Goal: Information Seeking & Learning: Find specific fact

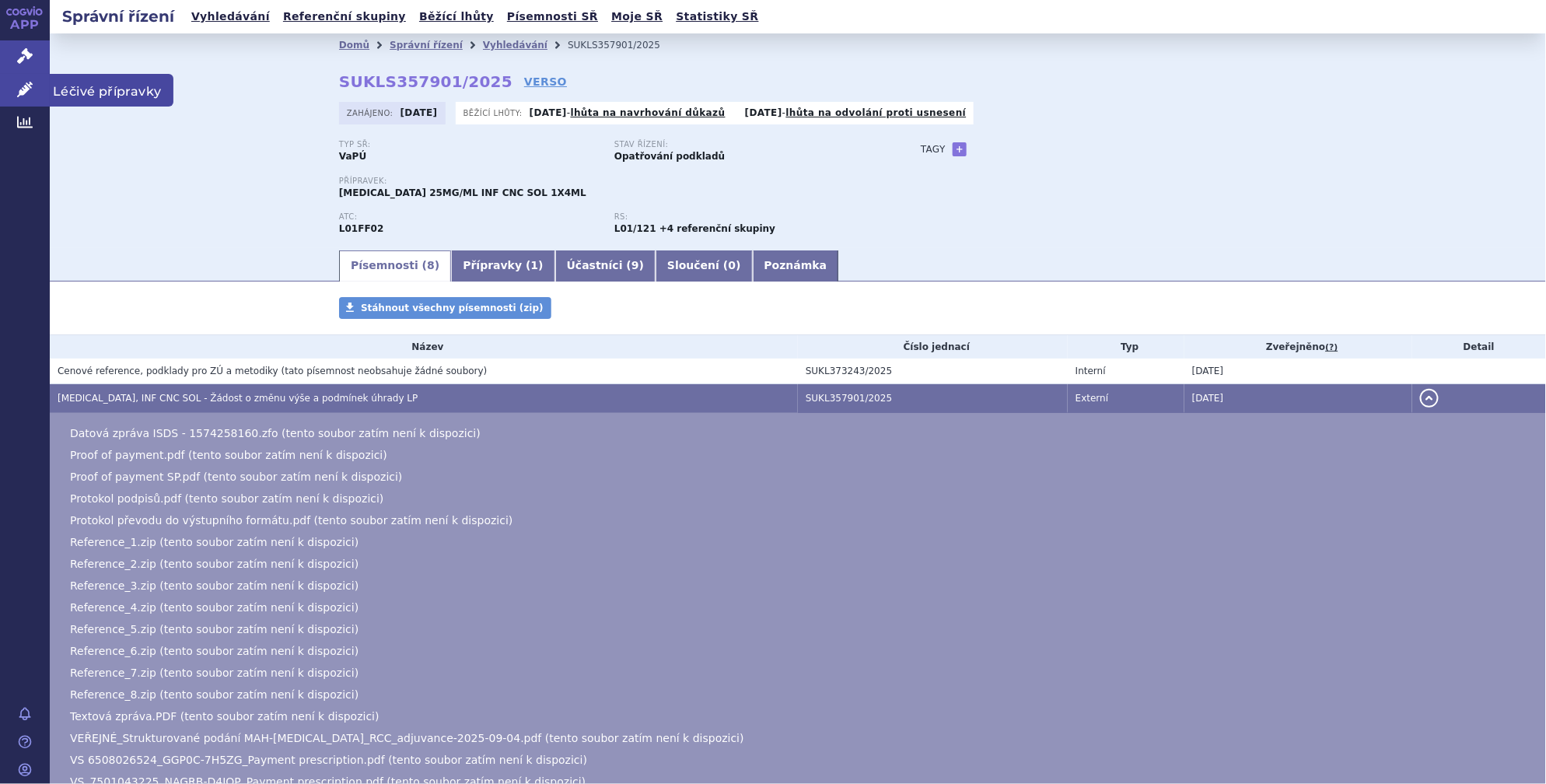
click at [3, 82] on link "Léčivé přípravky" at bounding box center [24, 89] width 50 height 32
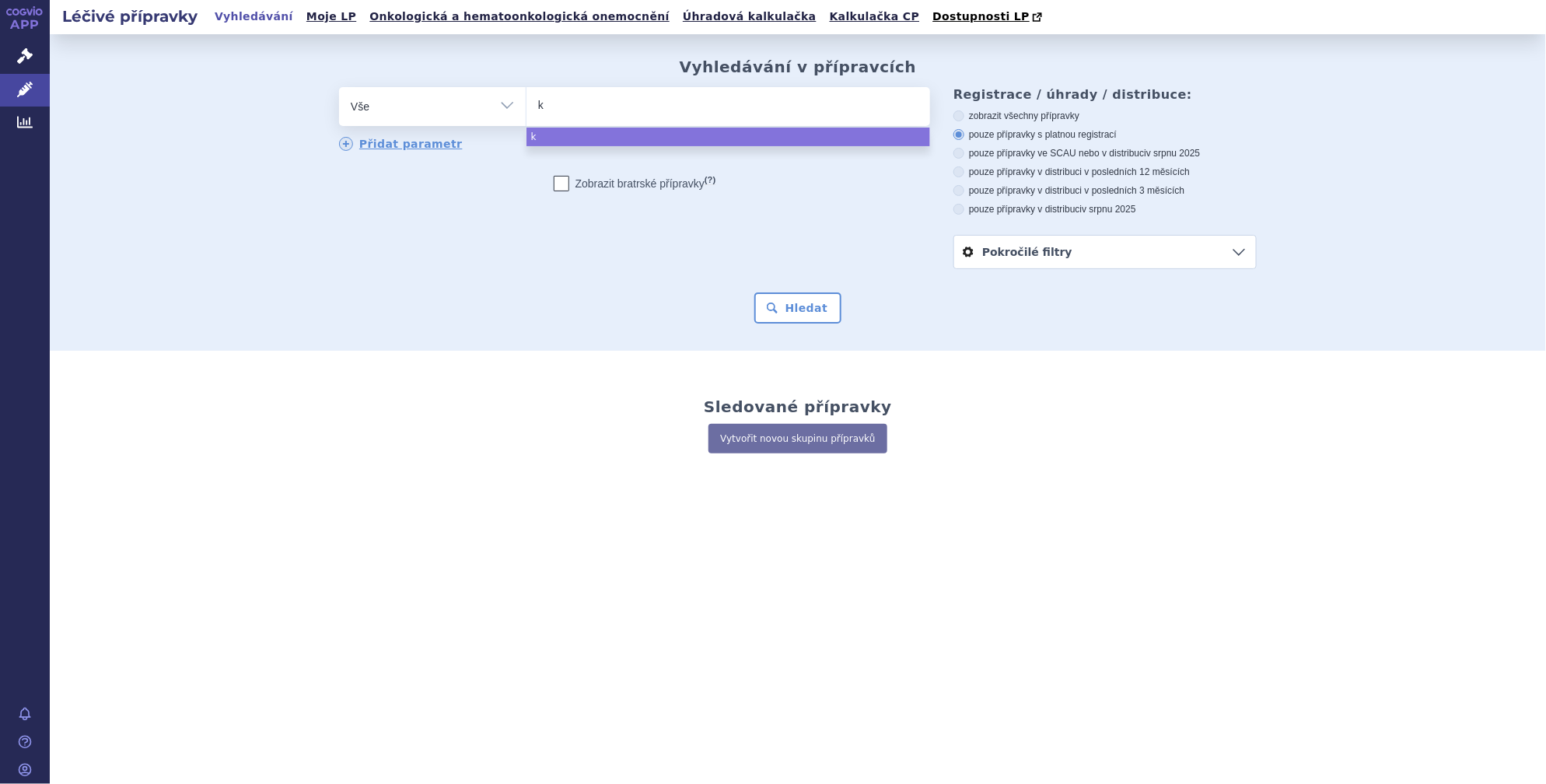
type input "ke"
type input "key"
type input "keyt"
type input "keytr"
type input "keytrd"
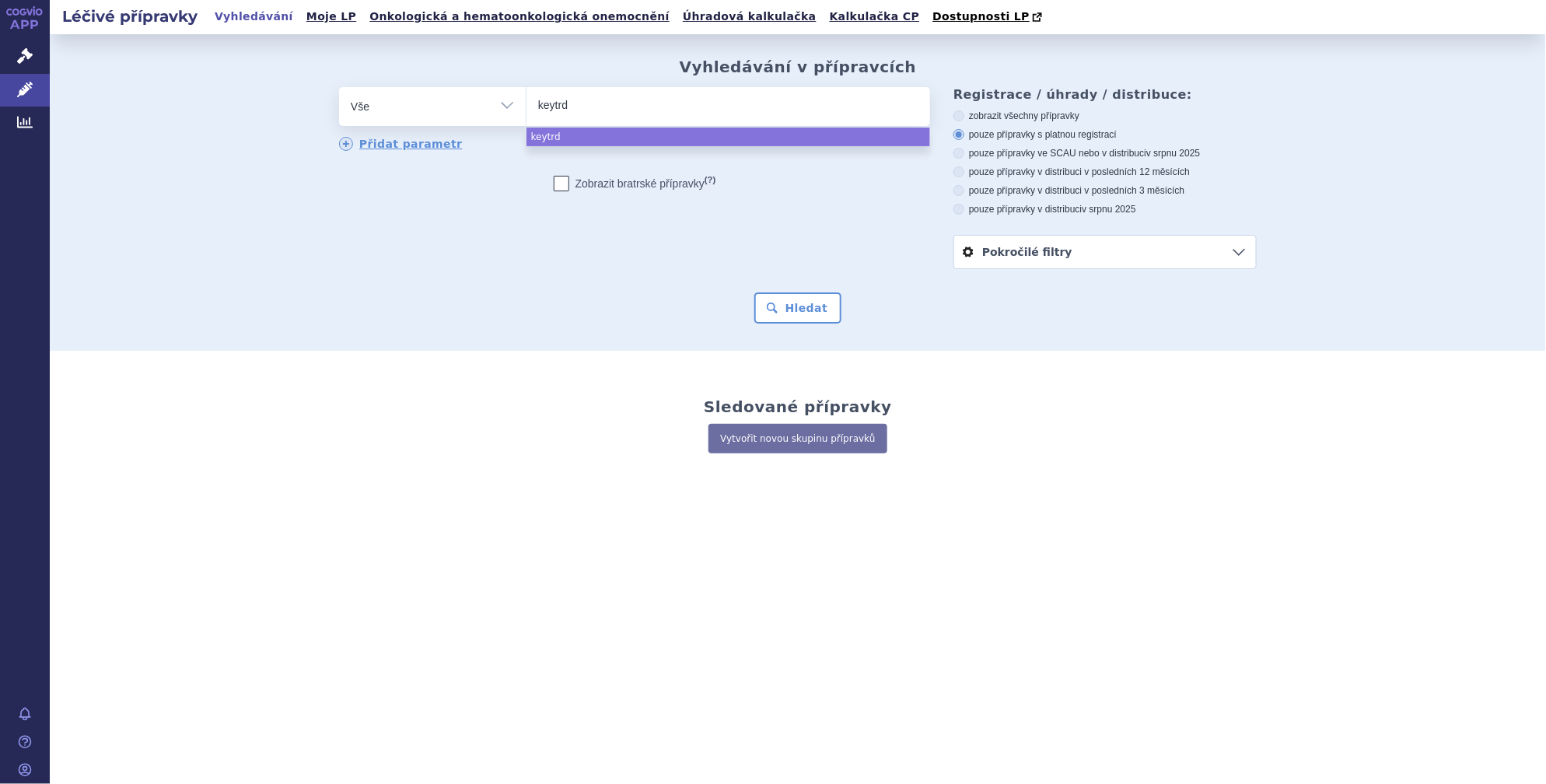
type input "keytrda"
select select "keytrda"
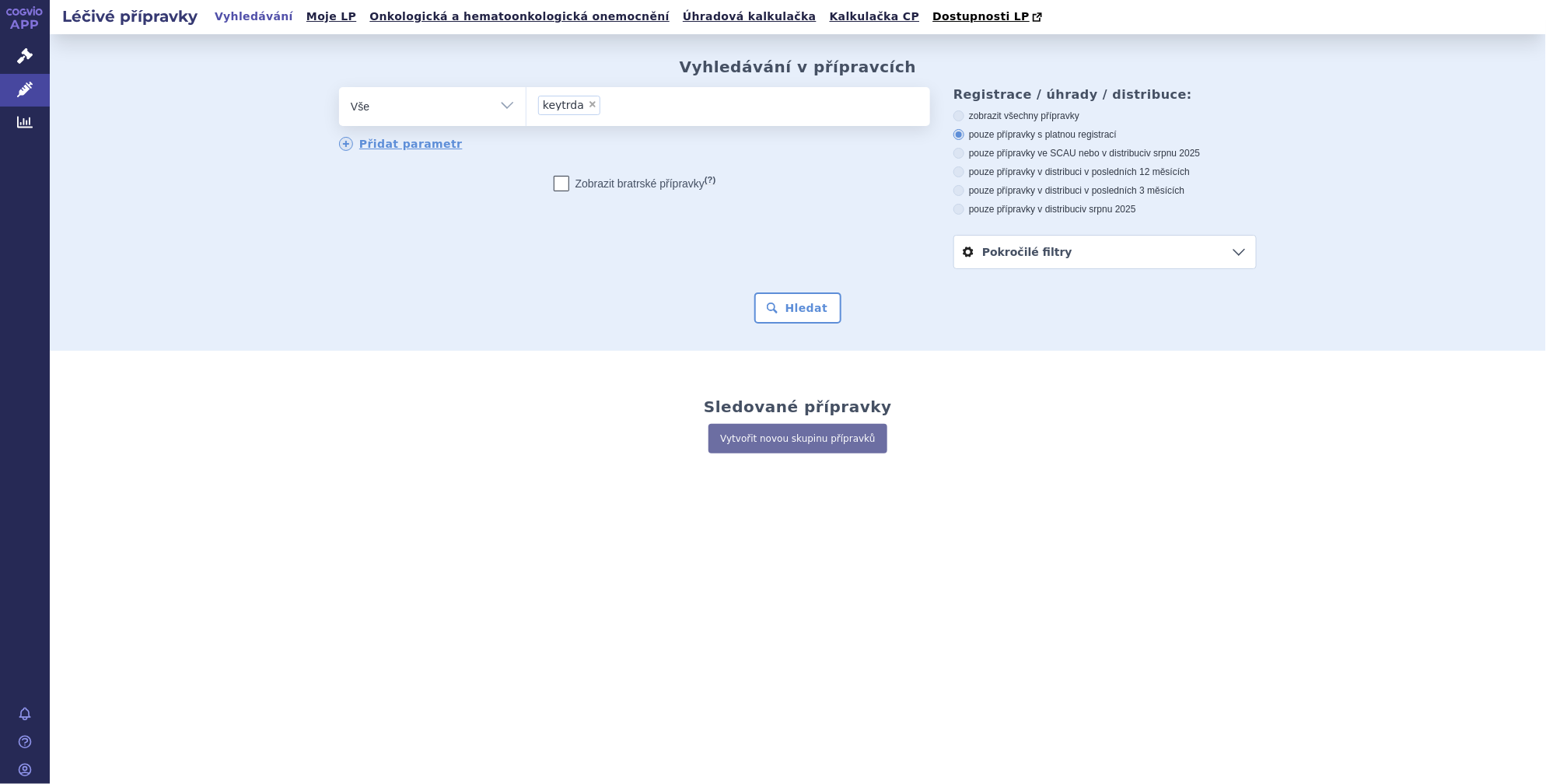
click at [817, 333] on div "Vyhledávání v přípravcích odstranit Vše Přípravek/SUKL kód MAH VPOIS ×" at bounding box center [798, 192] width 1496 height 316
click at [824, 314] on button "Hledat" at bounding box center [798, 308] width 88 height 31
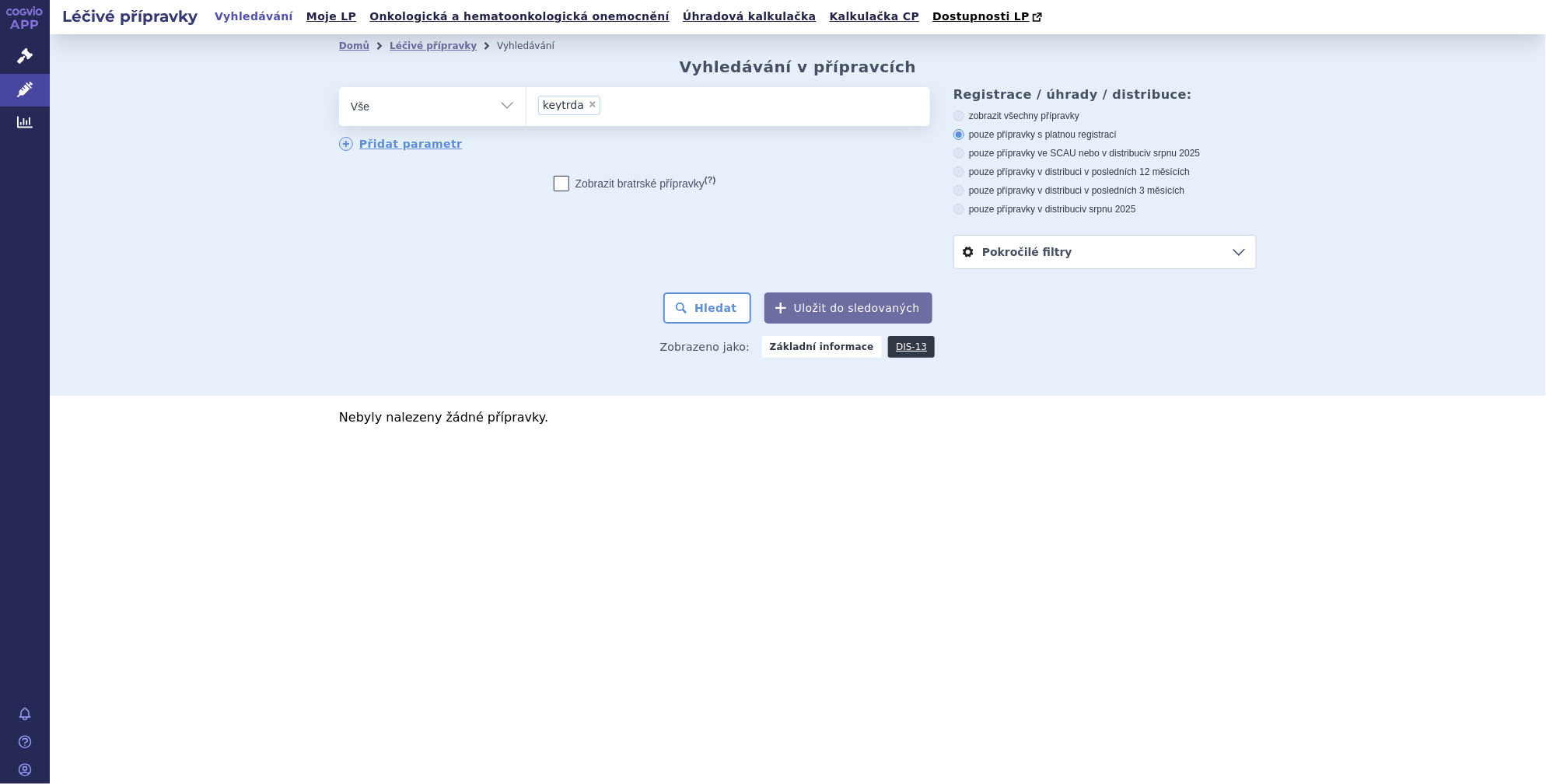
click at [589, 108] on span "×" at bounding box center [592, 105] width 10 height 10
click at [527, 108] on select "keytrda" at bounding box center [526, 106] width 1 height 39
select select
click at [589, 108] on ul at bounding box center [728, 103] width 403 height 32
click at [527, 108] on select "keytrda" at bounding box center [526, 106] width 1 height 39
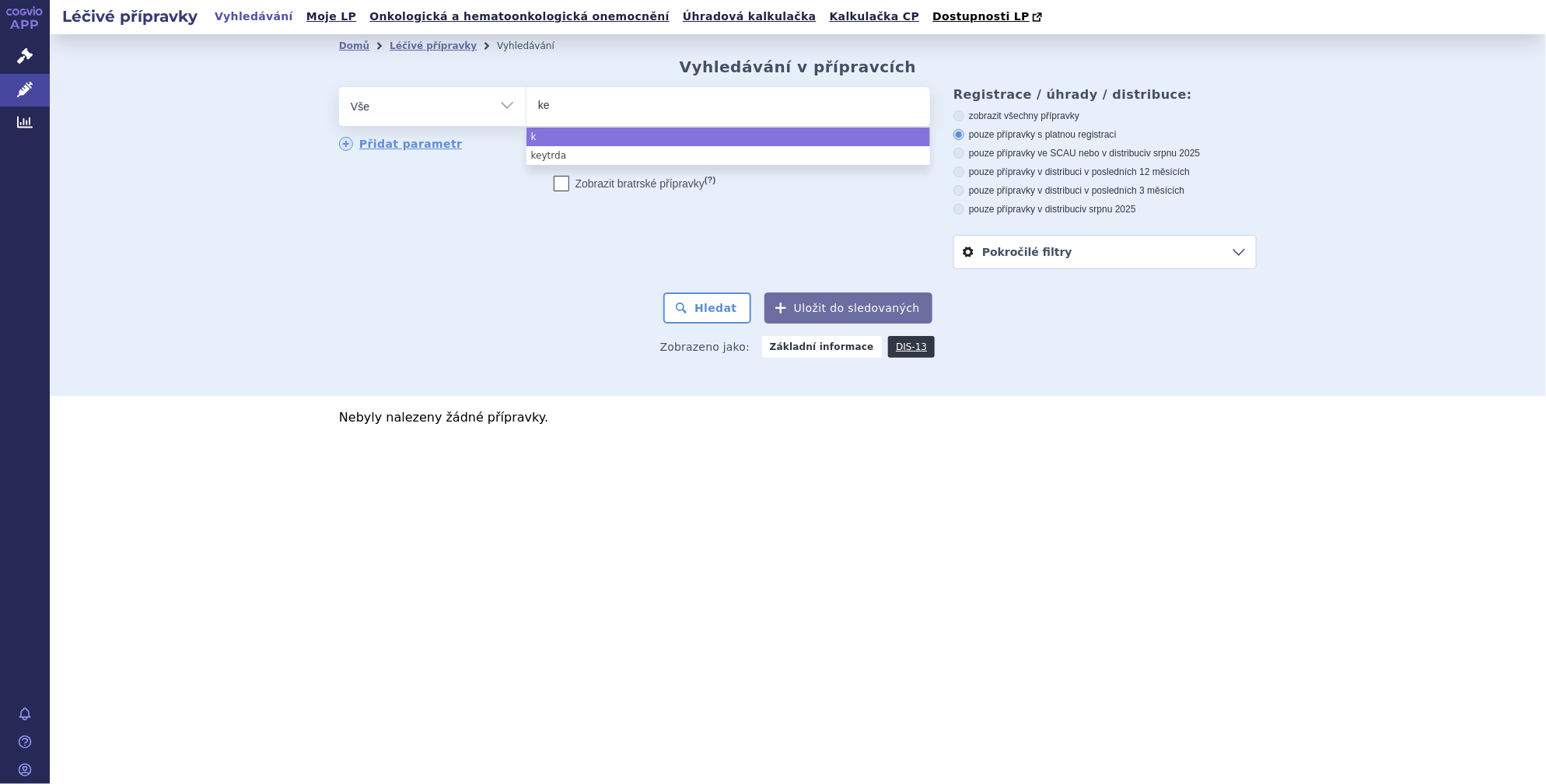
type input "key"
type input "keytr"
type input "keytru"
type input "keytrud"
type input "keytruda"
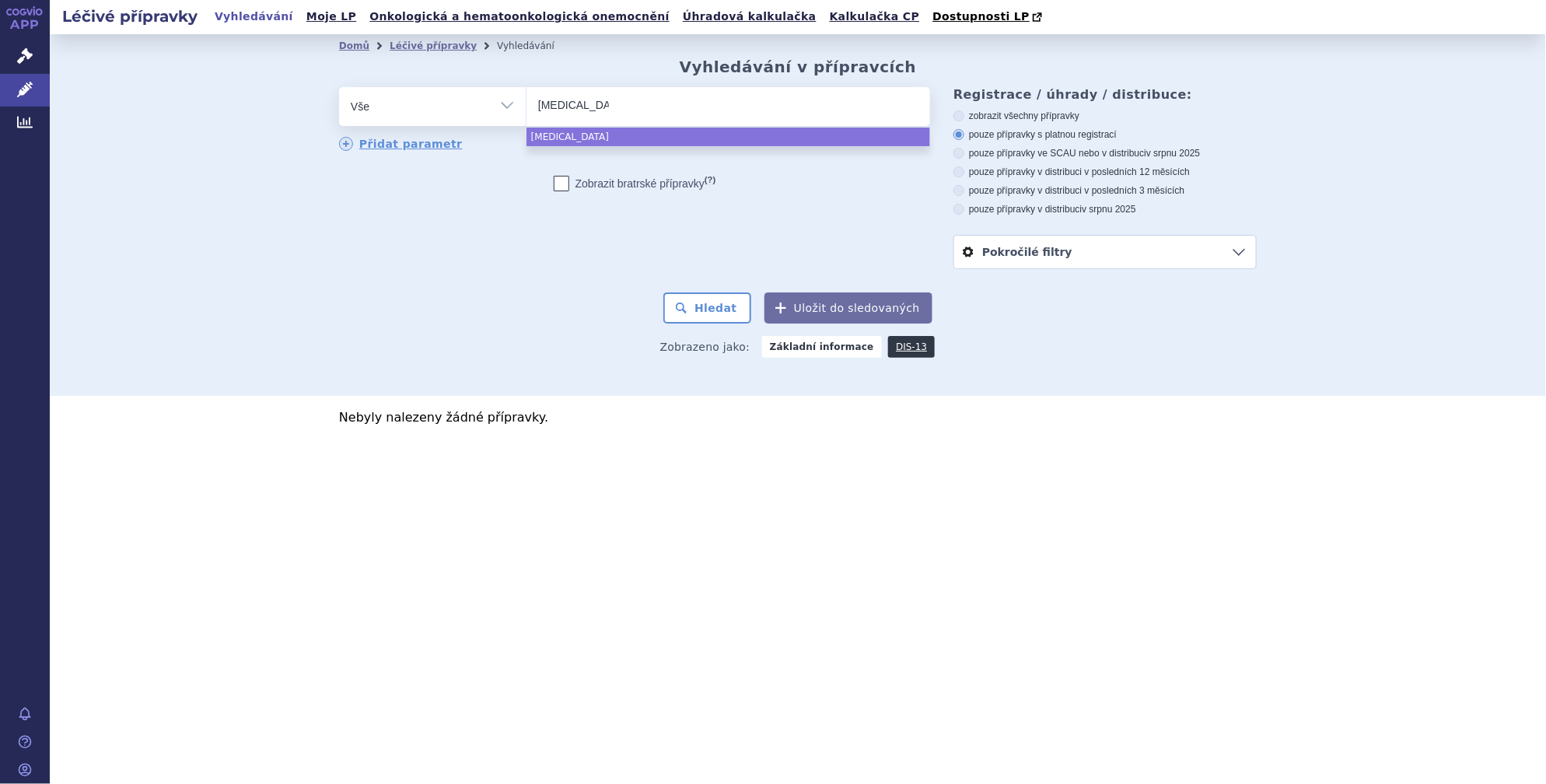
select select "keytruda"
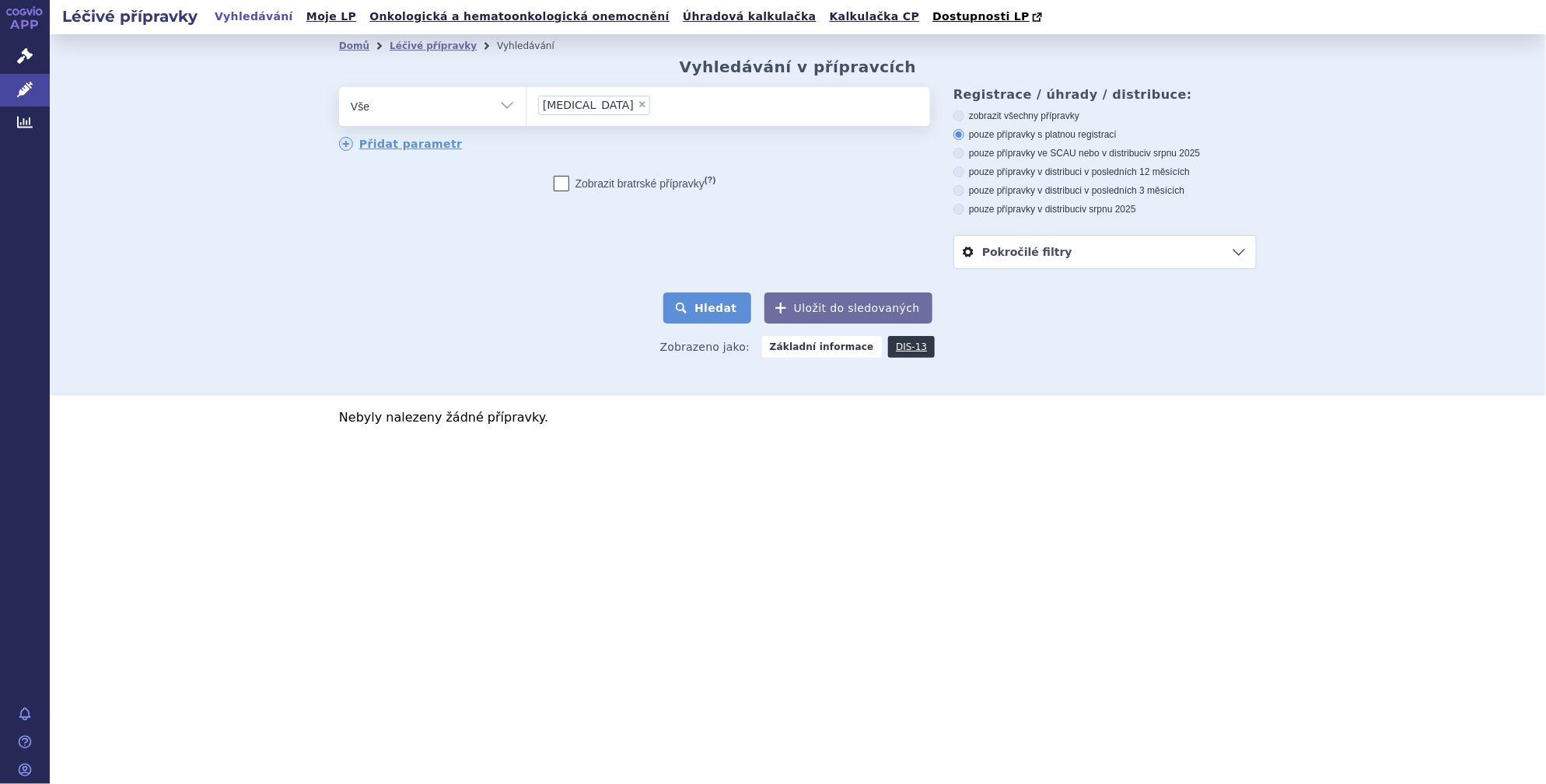
click at [725, 310] on button "Hledat" at bounding box center [707, 308] width 88 height 31
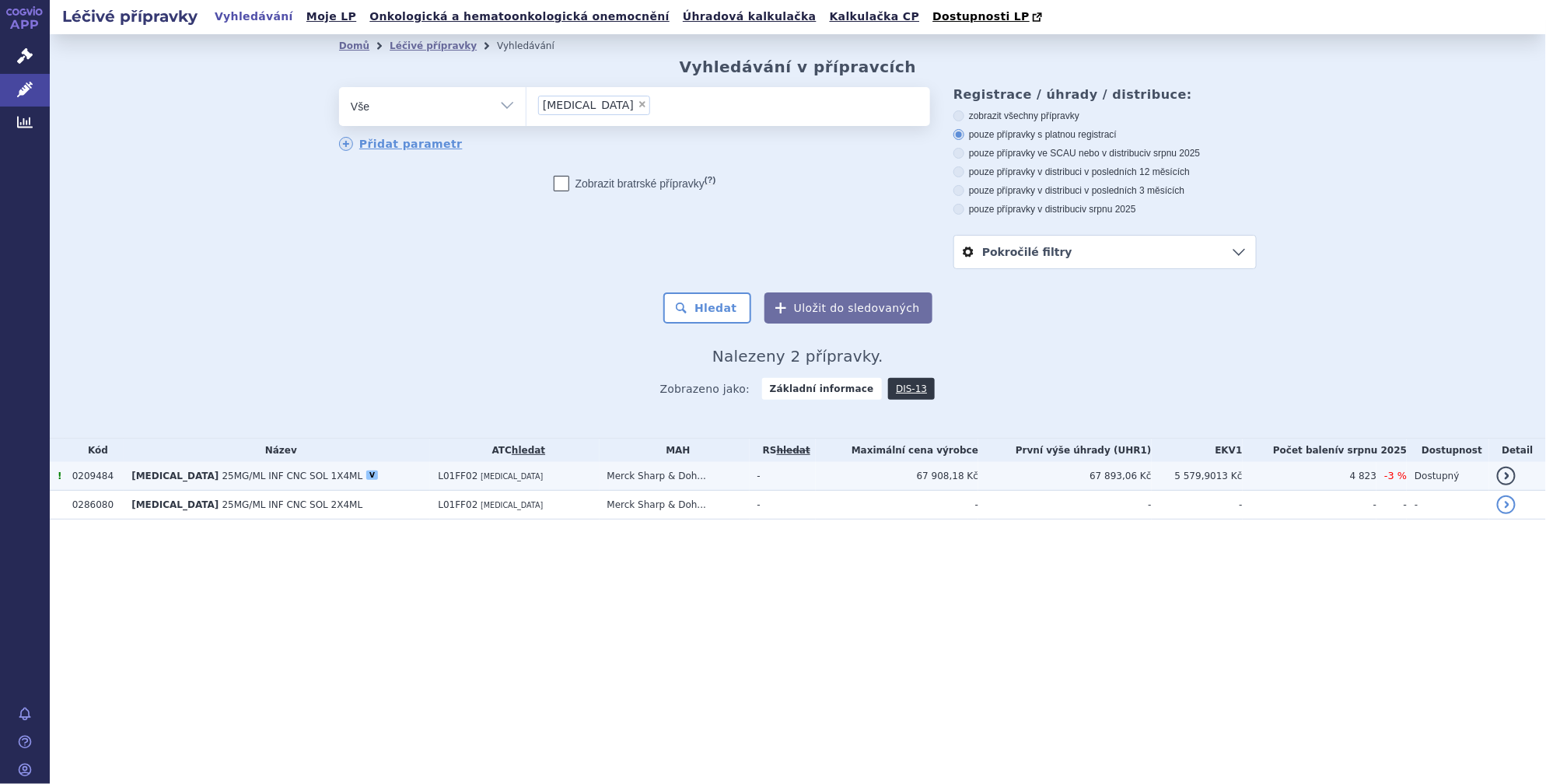
click at [287, 476] on span "25MG/ML INF CNC SOL 1X4ML" at bounding box center [293, 475] width 141 height 11
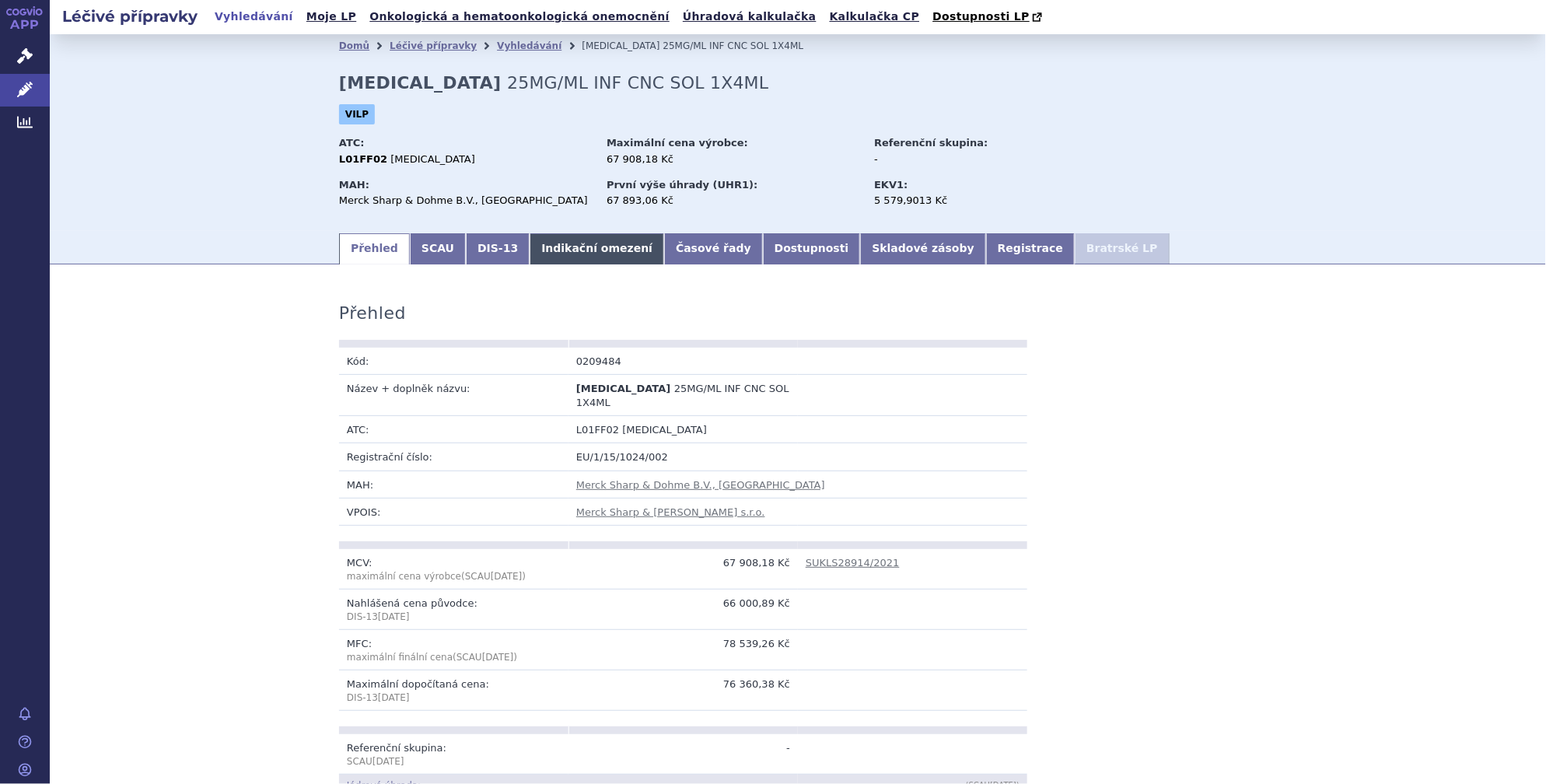
click at [582, 248] on link "Indikační omezení" at bounding box center [596, 249] width 134 height 31
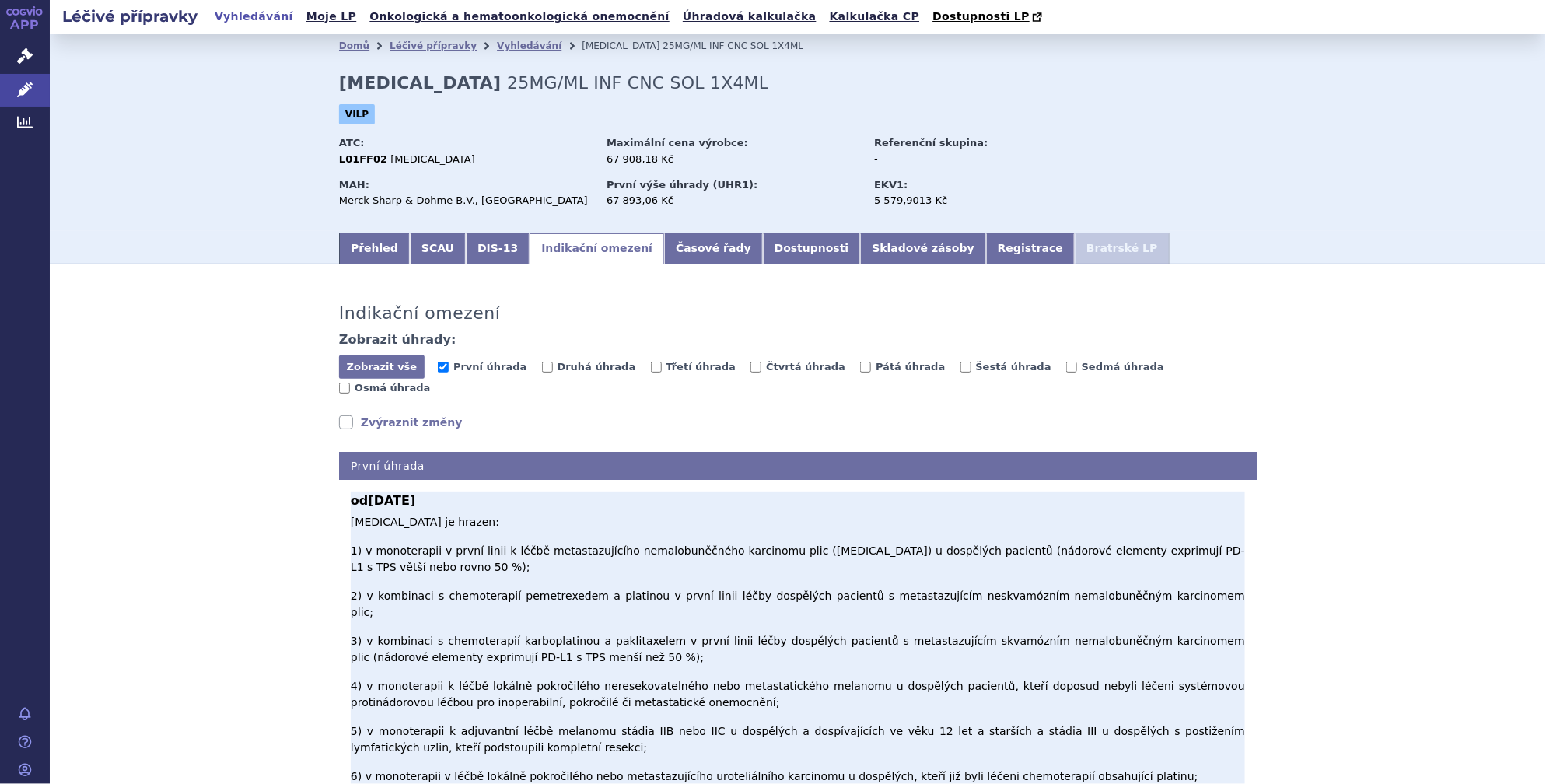
scroll to position [235, 0]
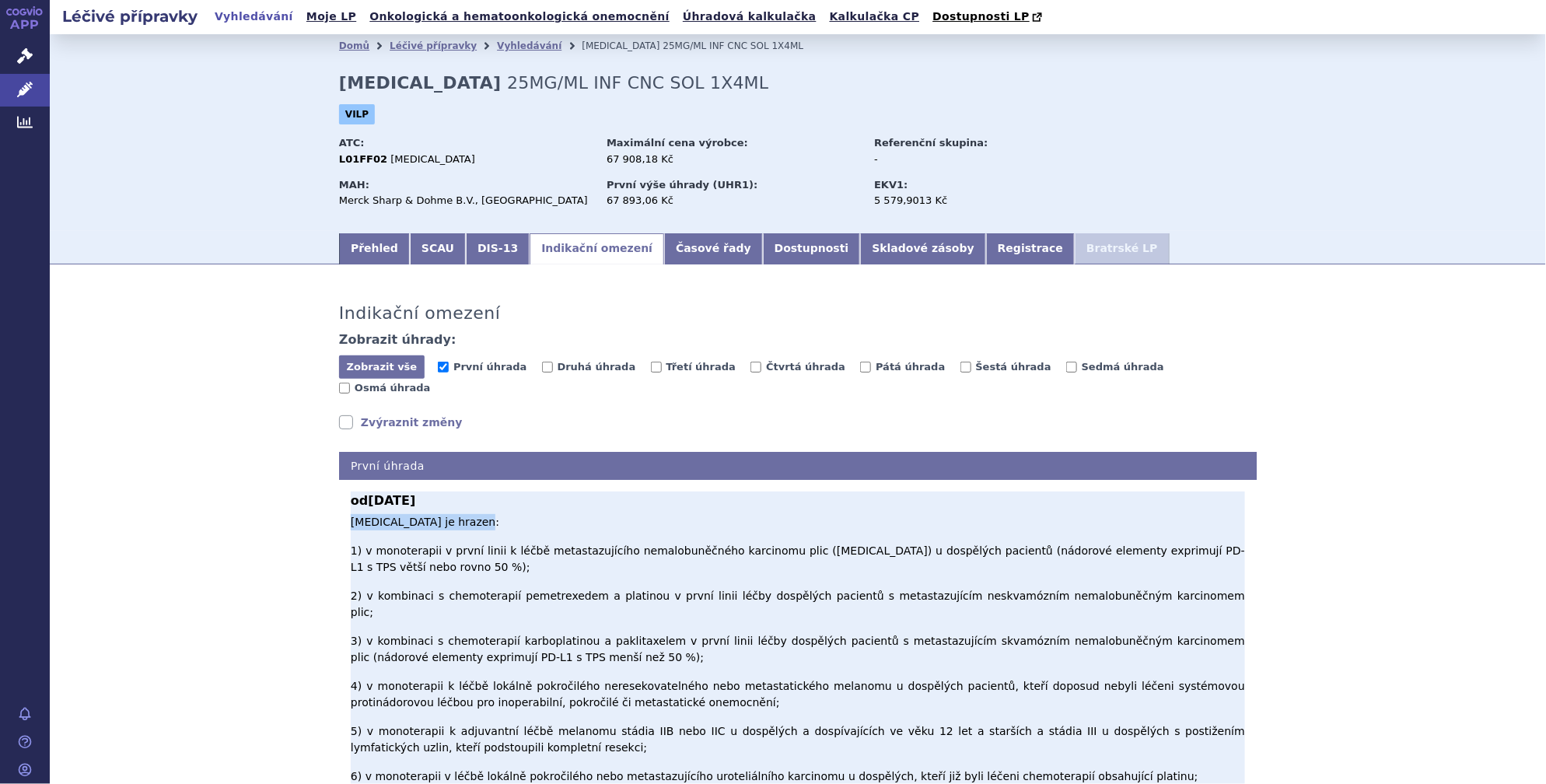
drag, startPoint x: 346, startPoint y: 504, endPoint x: 484, endPoint y: 507, distance: 138.0
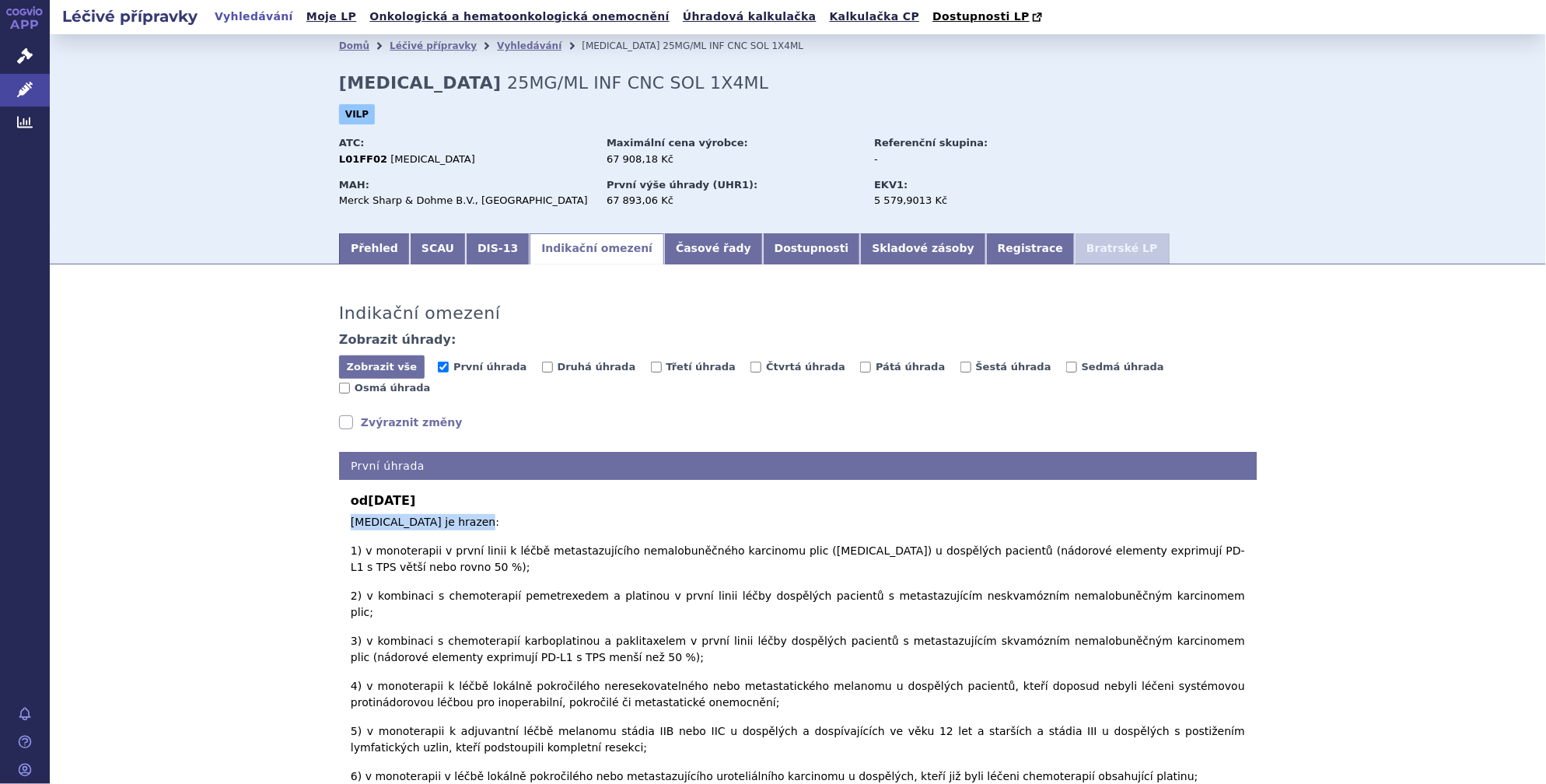
copy p "[MEDICAL_DATA] je hrazen:"
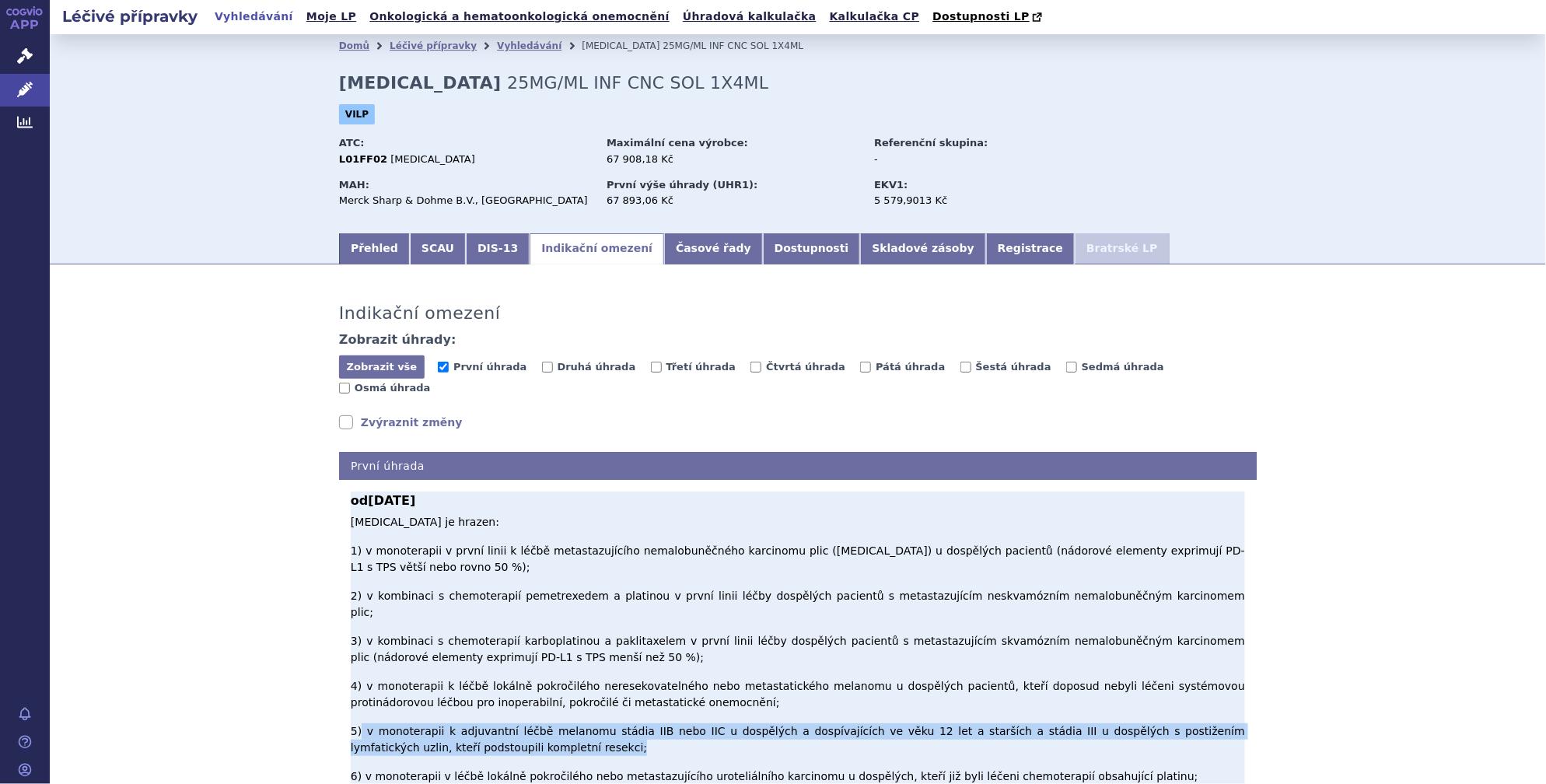
drag, startPoint x: 356, startPoint y: 623, endPoint x: 525, endPoint y: 640, distance: 169.9
copy p "v monoterapii k adjuvantní léčbě melanomu stádia IIB nebo IIC u dospělých a dos…"
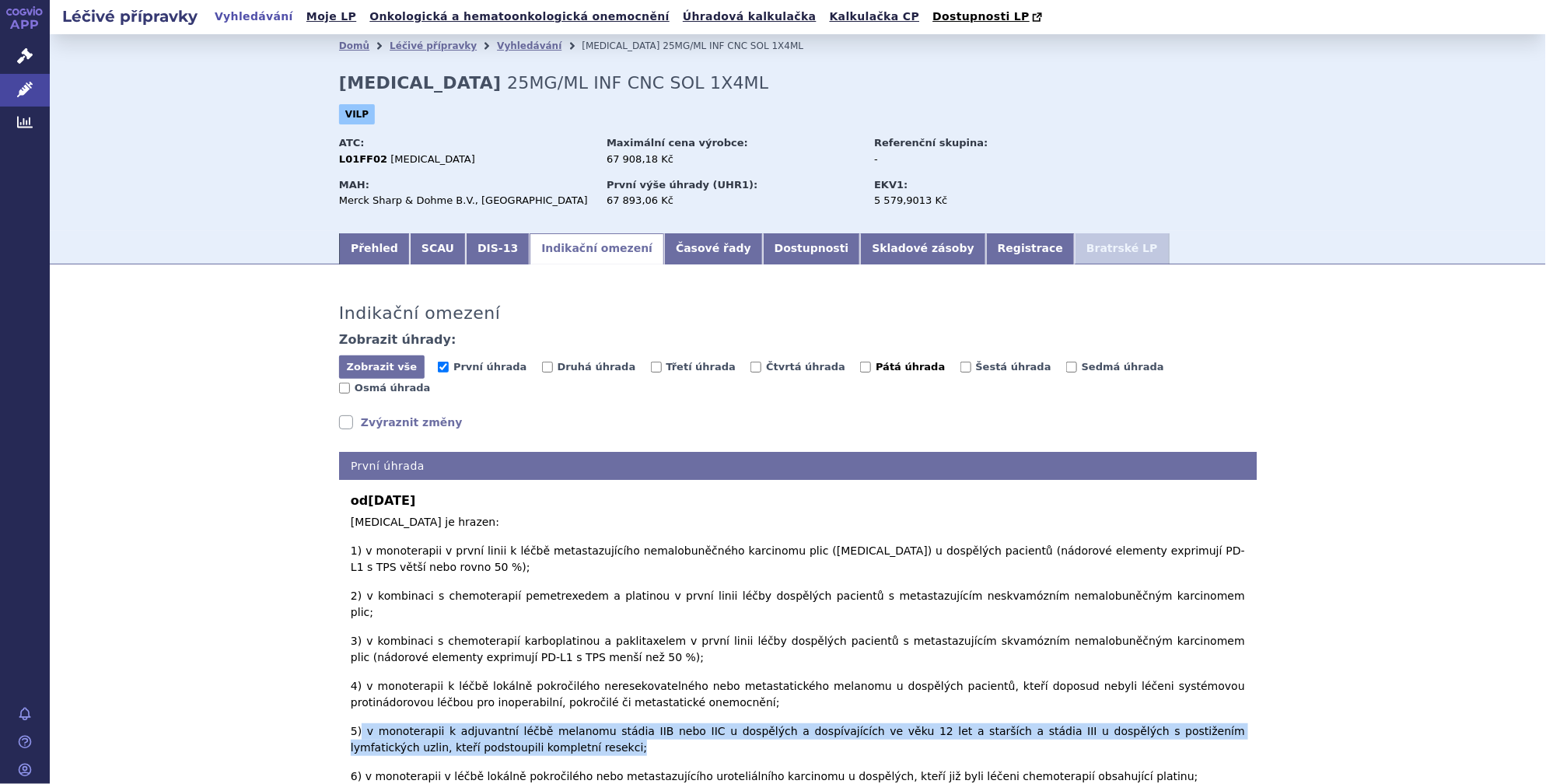
click at [860, 364] on input "Pátá úhrada" at bounding box center [865, 366] width 11 height 11
checkbox input "true"
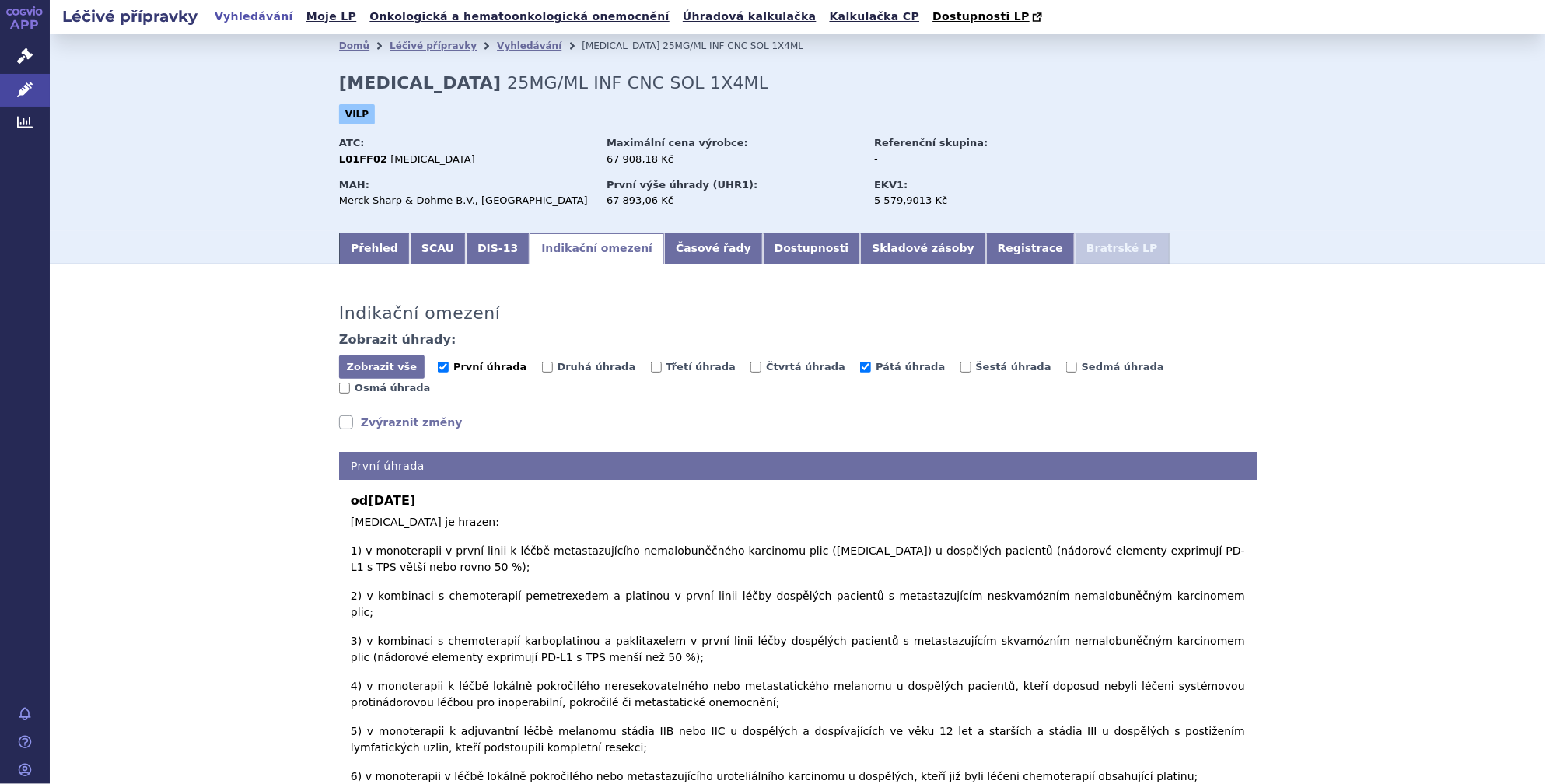
click at [444, 368] on label "První úhrada" at bounding box center [482, 367] width 89 height 16
click at [444, 368] on input "První úhrada" at bounding box center [443, 366] width 11 height 11
checkbox input "false"
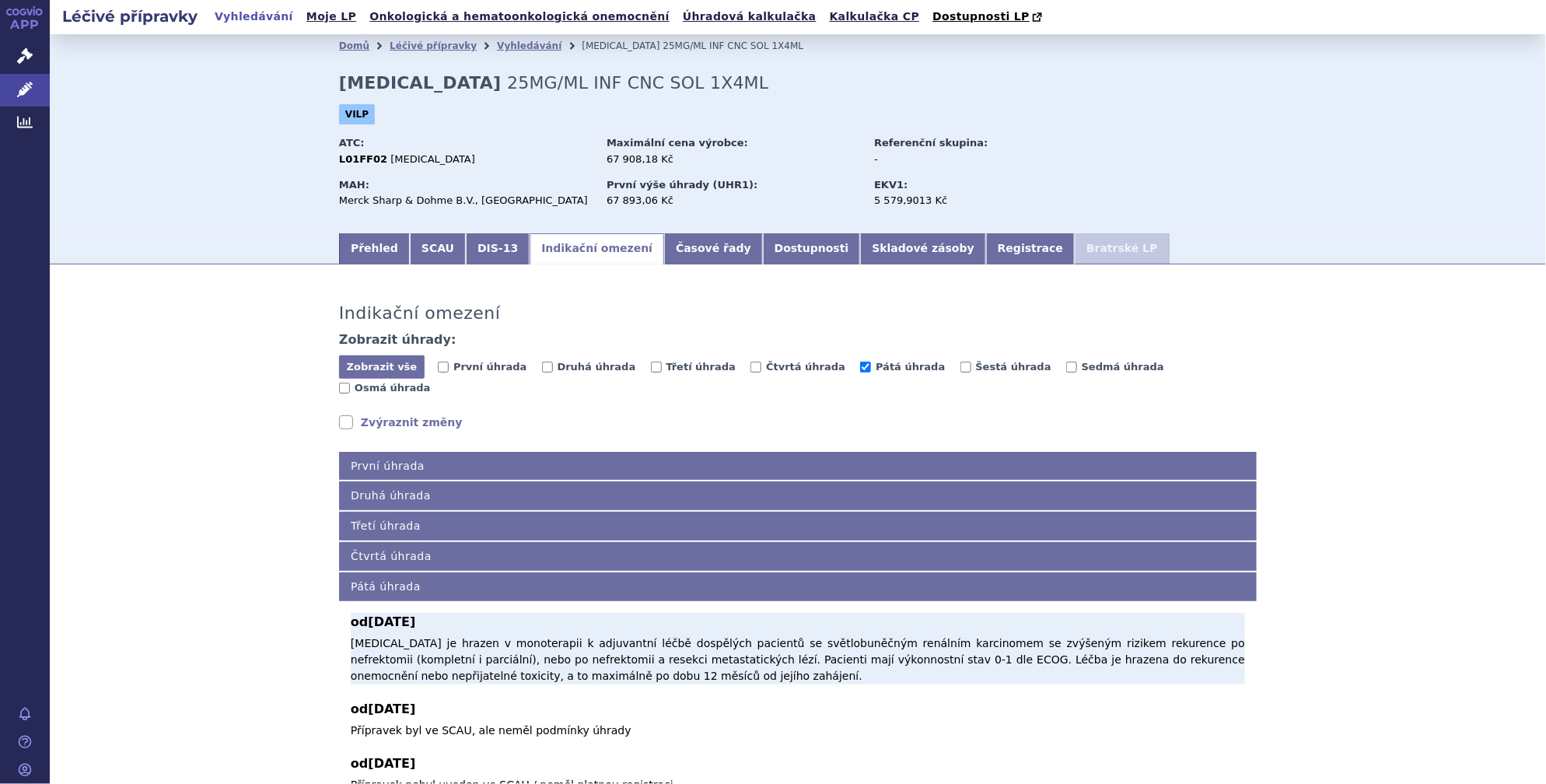
scroll to position [191, 0]
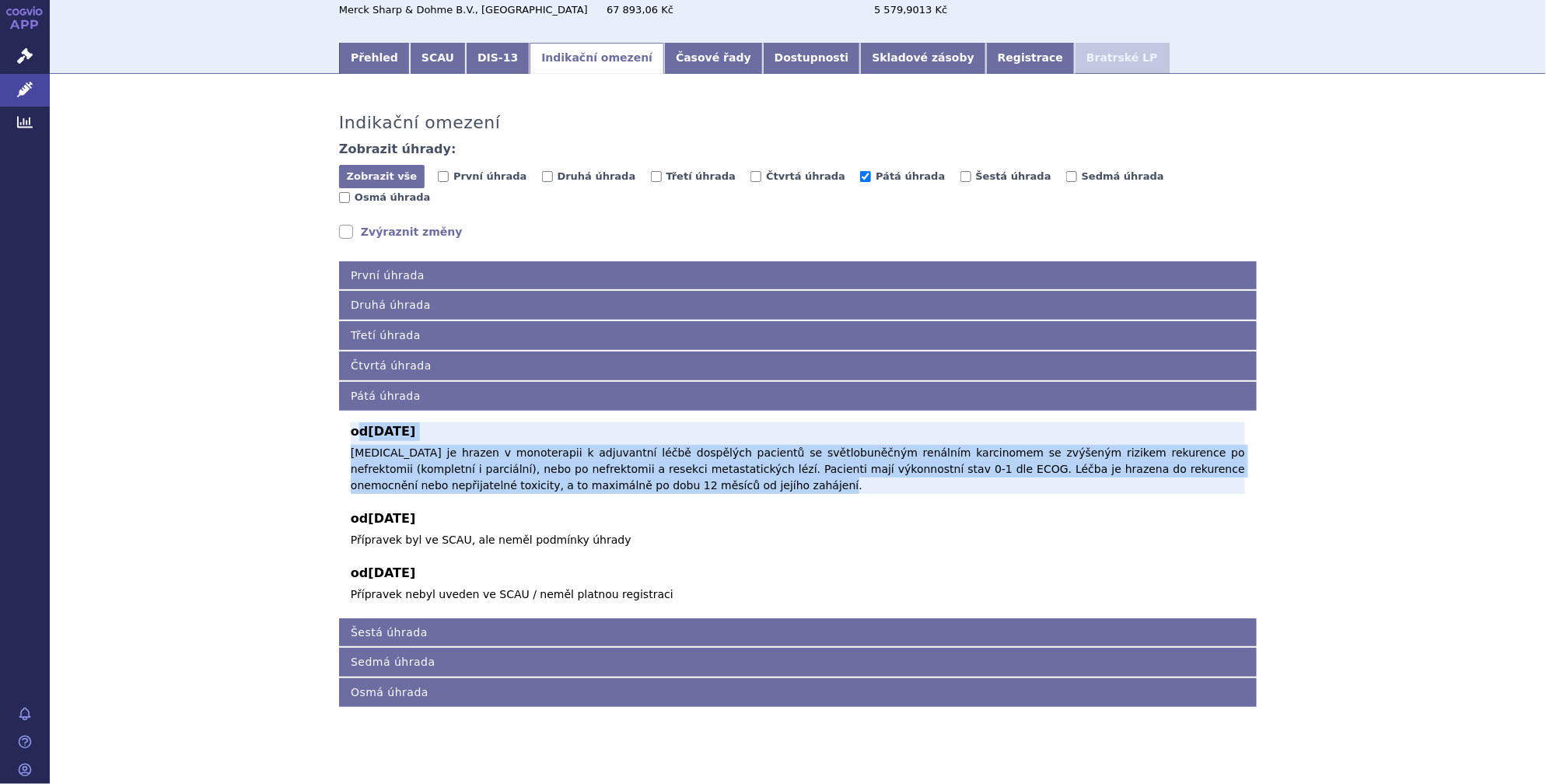
drag, startPoint x: 353, startPoint y: 421, endPoint x: 632, endPoint y: 470, distance: 283.3
click at [632, 470] on div "od [DATE] [MEDICAL_DATA] je hrazen v monoterapii k adjuvantní léčbě dospělých p…" at bounding box center [797, 457] width 894 height 71
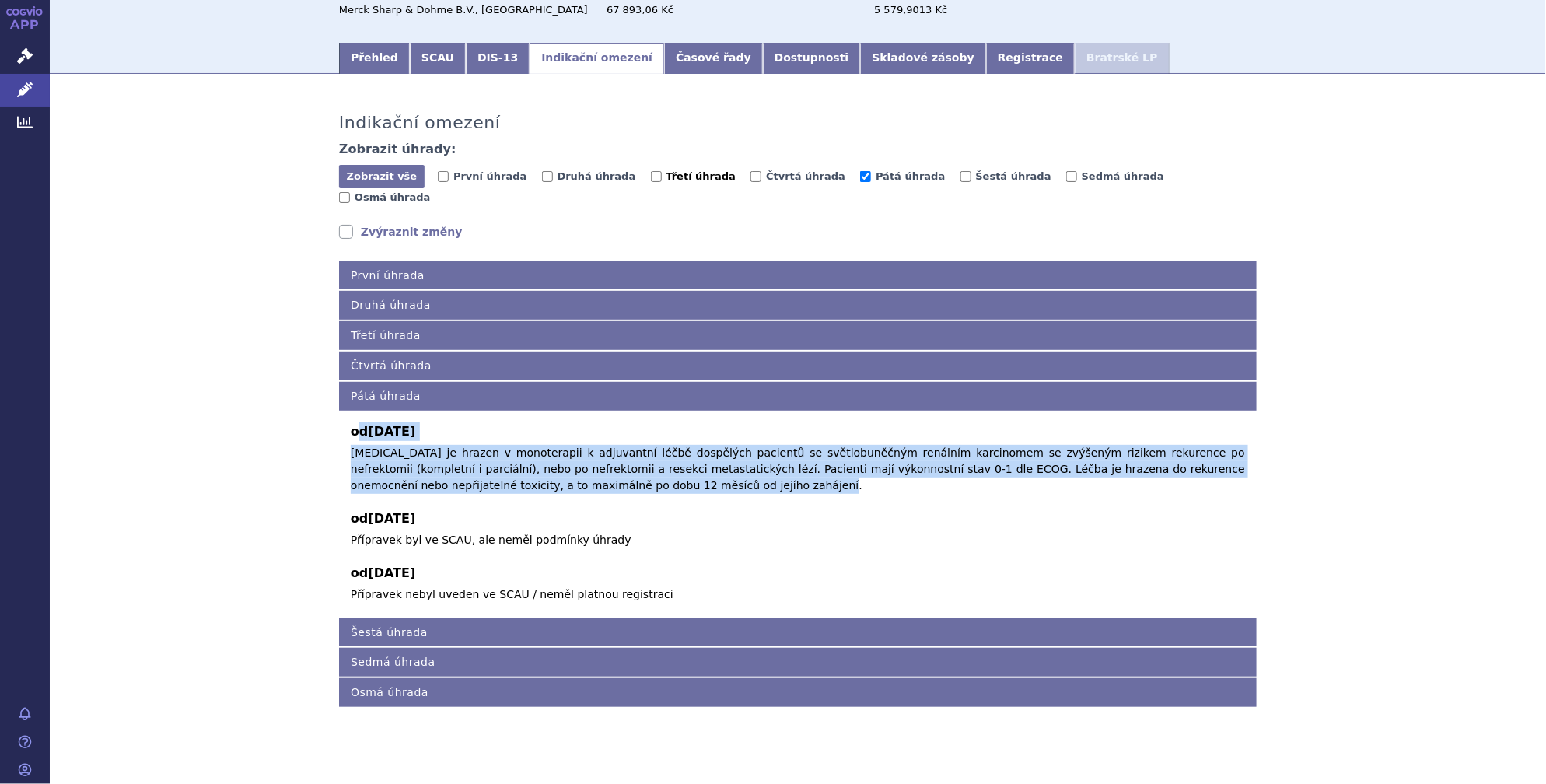
scroll to position [0, 0]
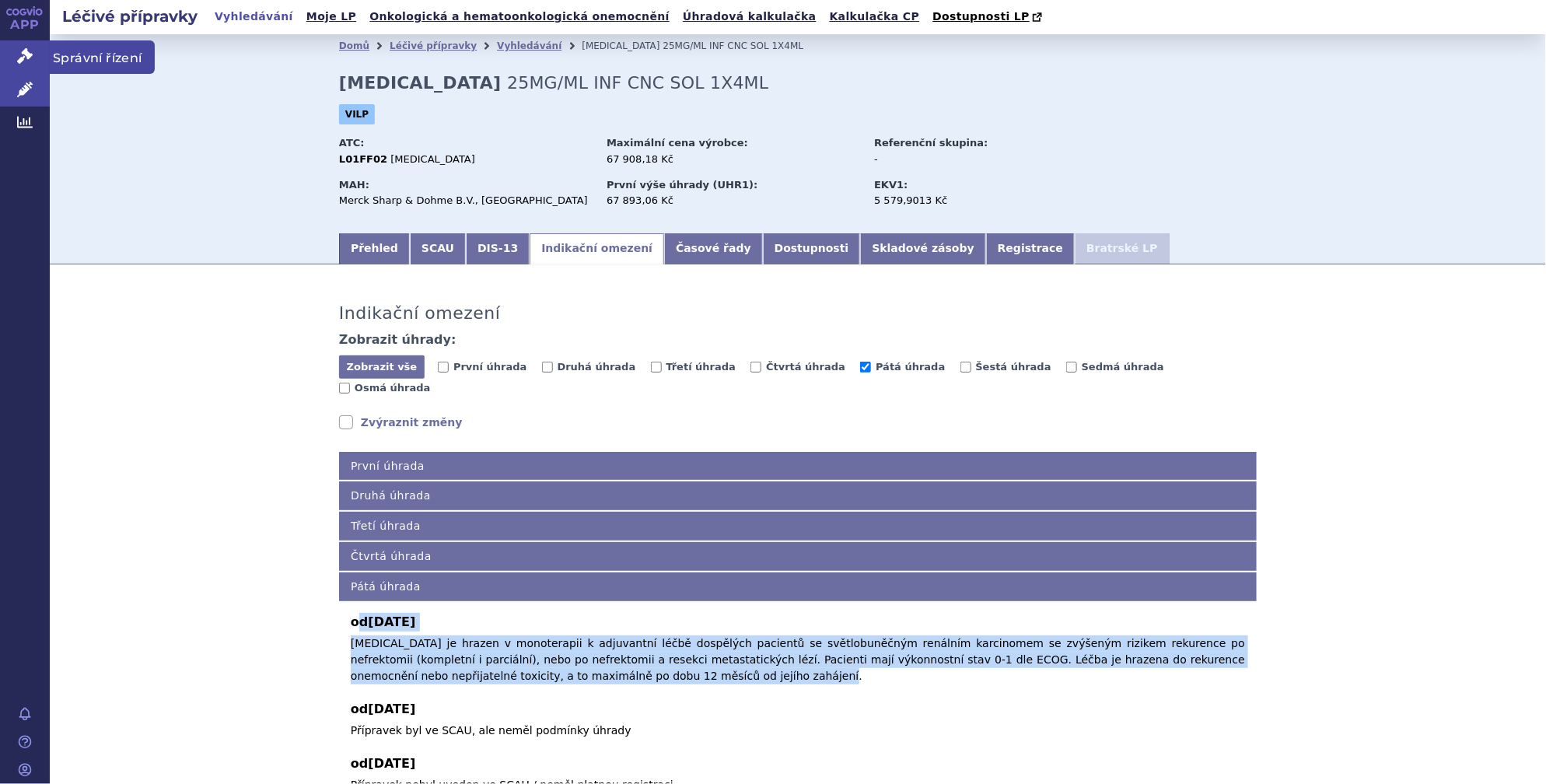
click at [37, 53] on link "Správní řízení" at bounding box center [24, 56] width 50 height 32
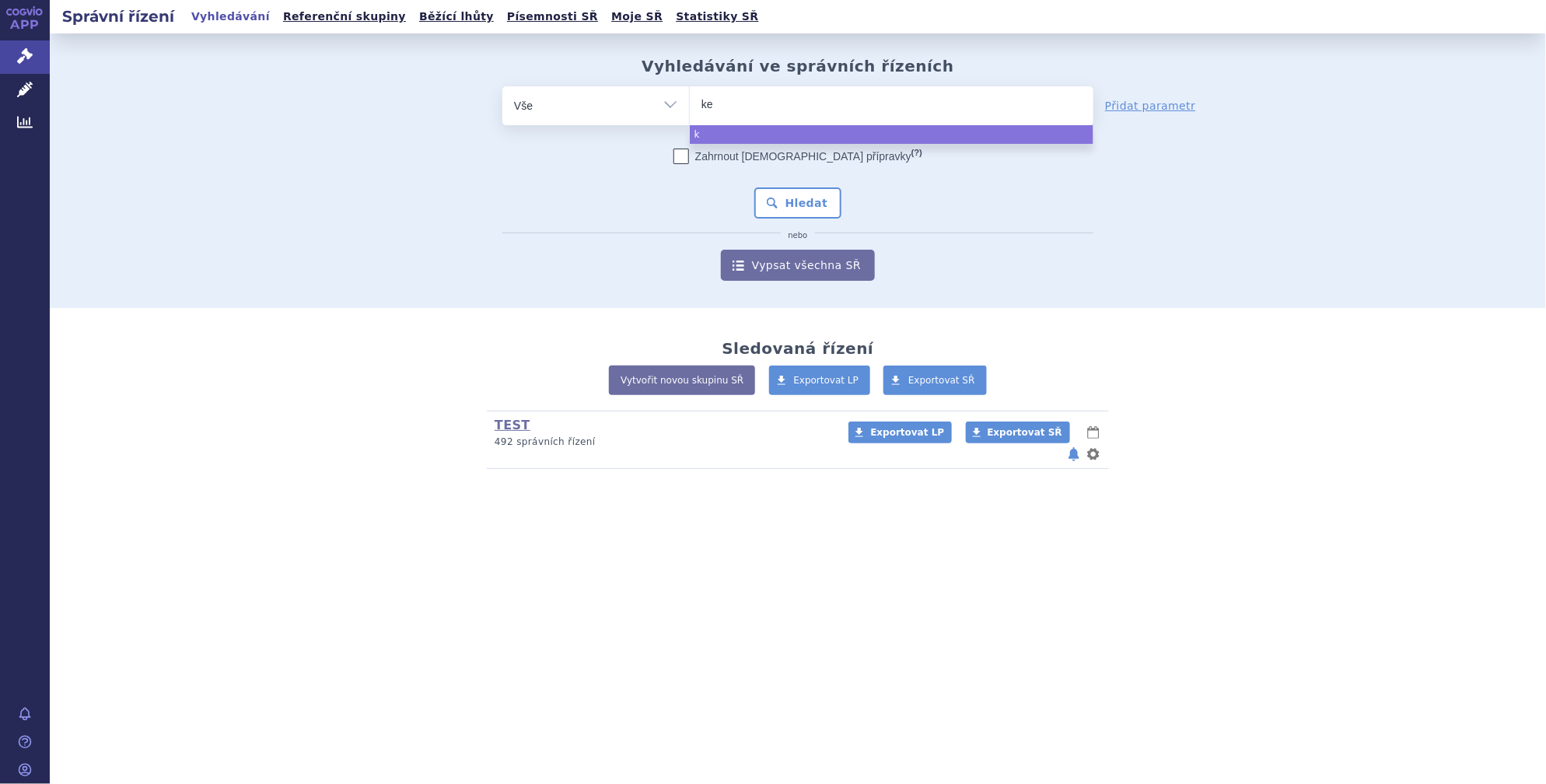
type input "key"
type input "keyt"
type input "keytru"
type input "keytruda"
select select "keytruda"
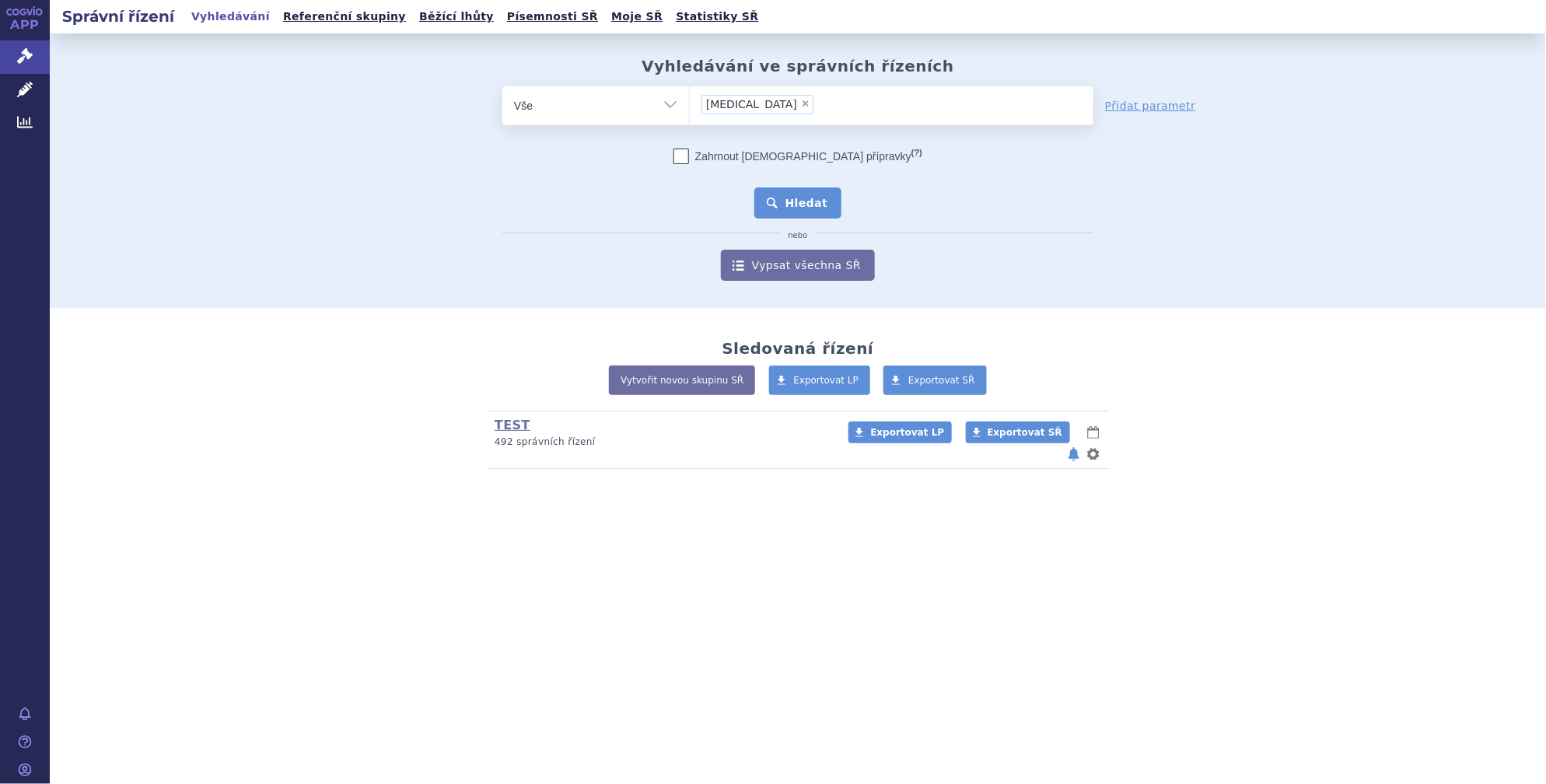
click at [823, 188] on button "Hledat" at bounding box center [798, 203] width 88 height 31
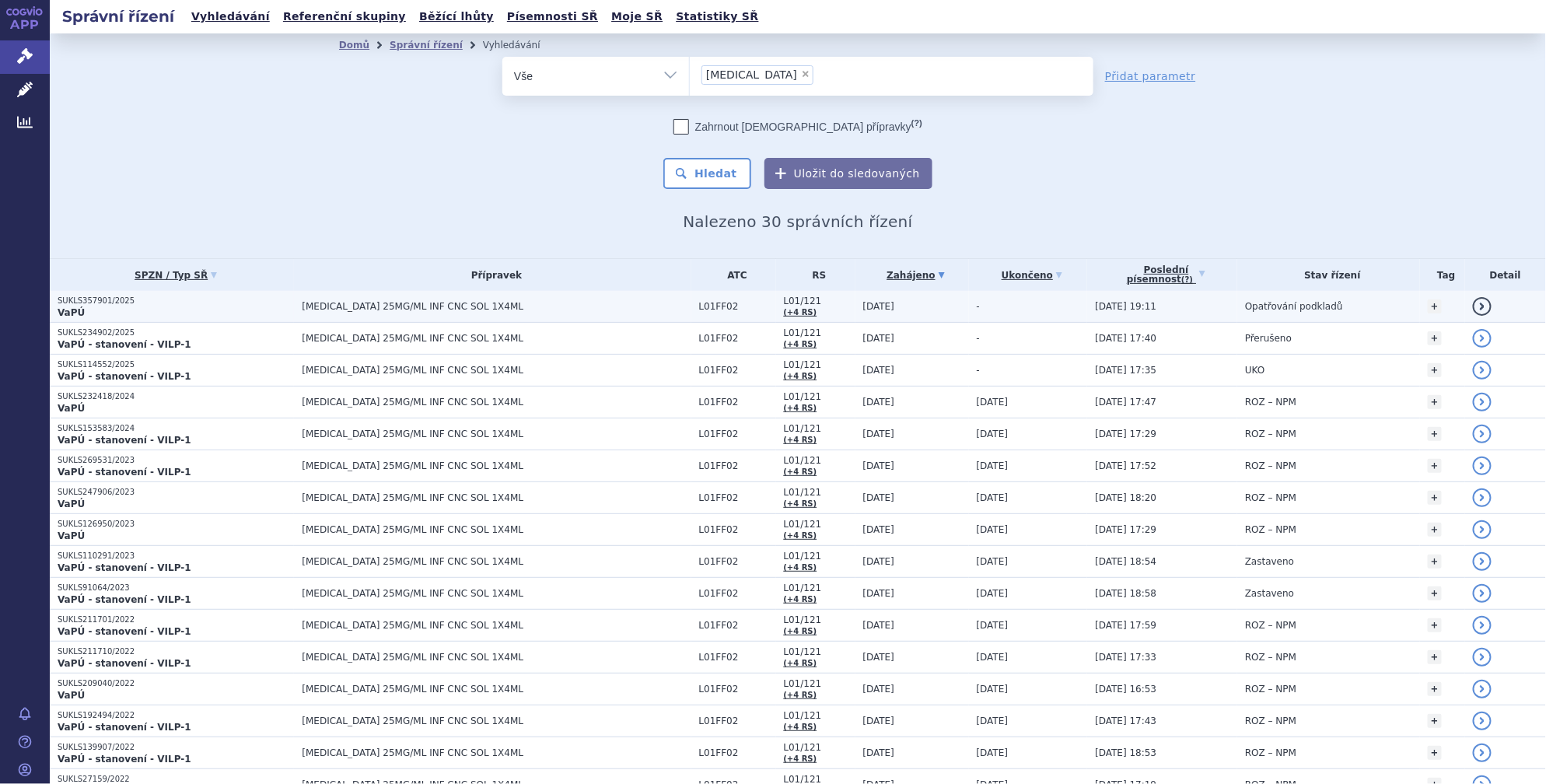
click at [1473, 303] on link "detail" at bounding box center [1481, 305] width 19 height 19
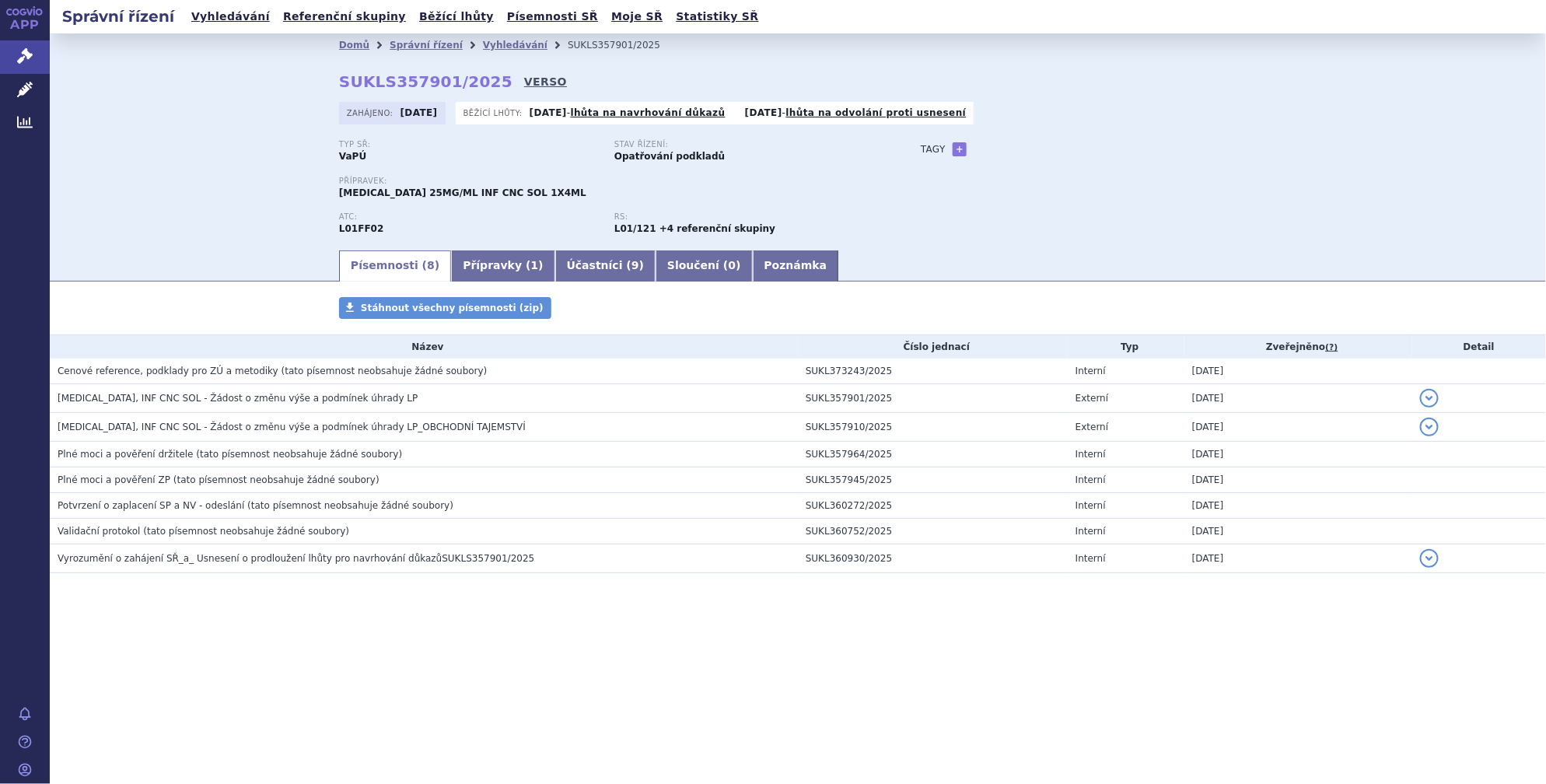
click at [524, 76] on link "VERSO" at bounding box center [545, 81] width 43 height 16
